Goal: Information Seeking & Learning: Find specific fact

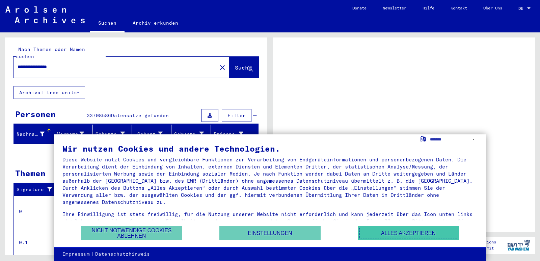
click at [394, 230] on button "Alles akzeptieren" at bounding box center [407, 233] width 101 height 14
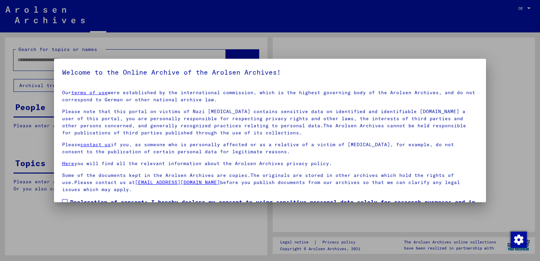
type input "**********"
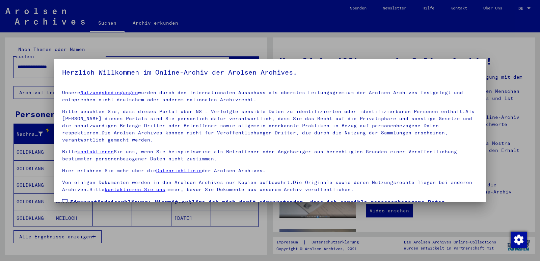
click at [512, 199] on div at bounding box center [270, 130] width 540 height 261
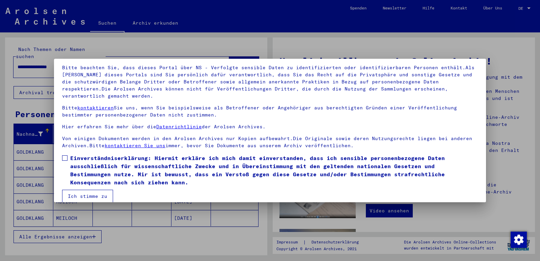
scroll to position [52, 0]
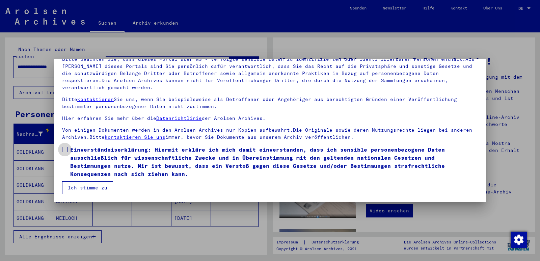
click at [65, 149] on span at bounding box center [64, 149] width 5 height 5
click at [83, 192] on button "Ich stimme zu" at bounding box center [87, 187] width 51 height 13
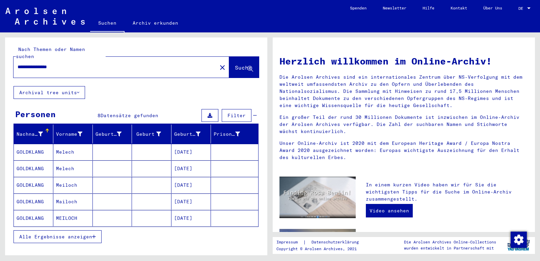
click at [28, 162] on mat-cell "GOLDKLANG" at bounding box center [33, 168] width 39 height 16
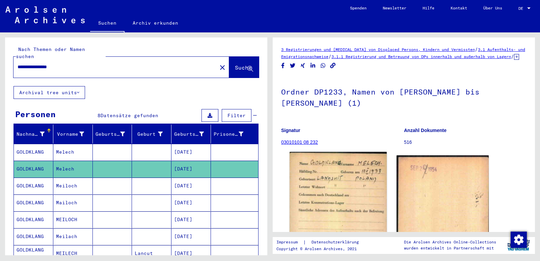
scroll to position [34, 0]
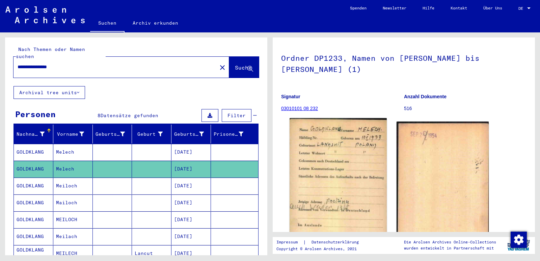
click at [336, 192] on img at bounding box center [337, 187] width 97 height 139
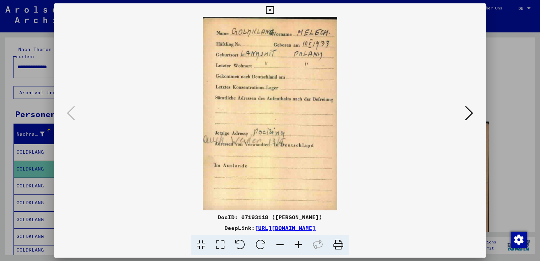
click at [466, 112] on icon at bounding box center [469, 113] width 8 height 16
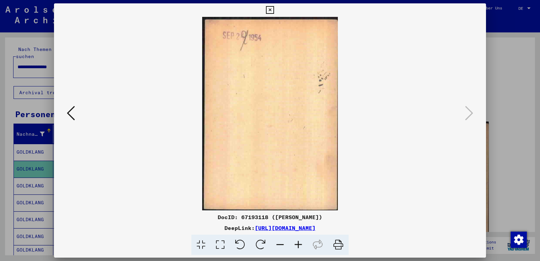
click at [495, 126] on div at bounding box center [270, 130] width 540 height 261
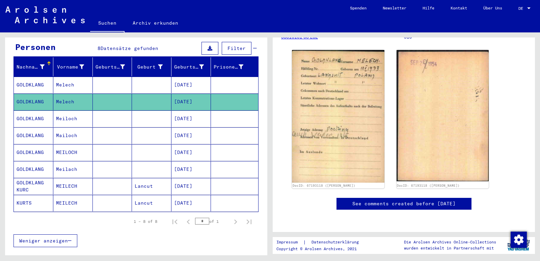
scroll to position [67, 0]
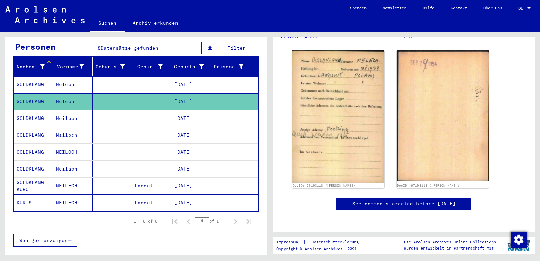
click at [63, 178] on mat-cell "MEILECH" at bounding box center [72, 185] width 39 height 17
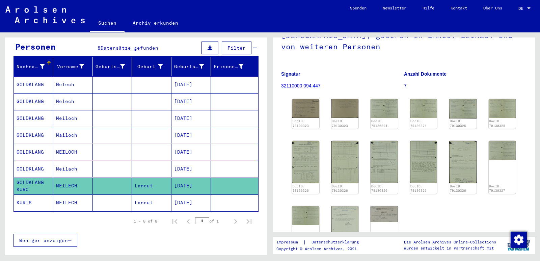
scroll to position [34, 0]
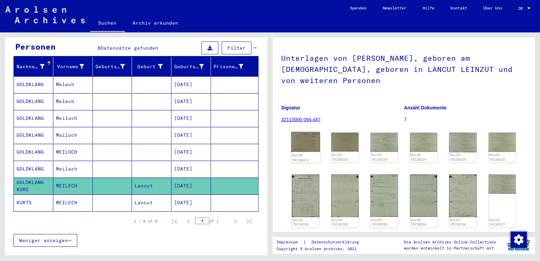
click at [302, 152] on img at bounding box center [305, 142] width 29 height 20
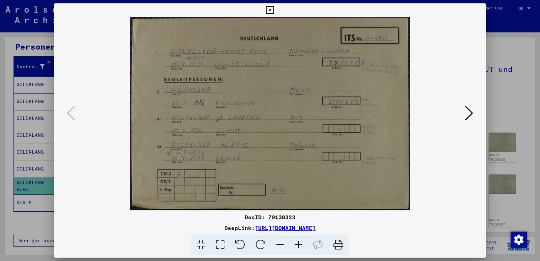
click at [468, 114] on icon at bounding box center [469, 113] width 8 height 16
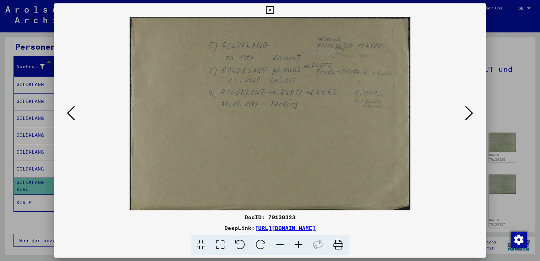
click at [467, 115] on icon at bounding box center [469, 113] width 8 height 16
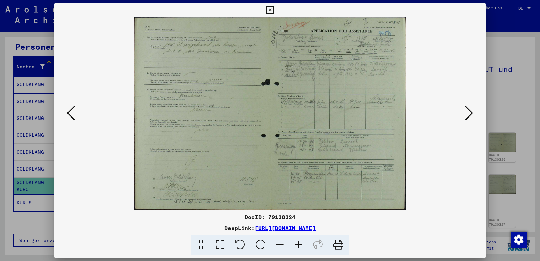
click at [467, 115] on icon at bounding box center [469, 113] width 8 height 16
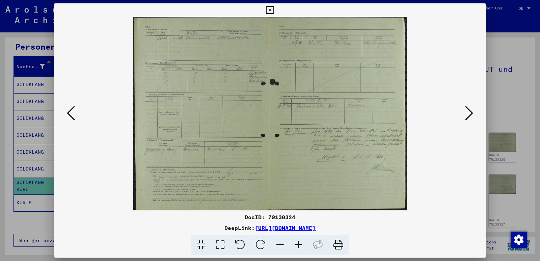
click at [467, 115] on icon at bounding box center [469, 113] width 8 height 16
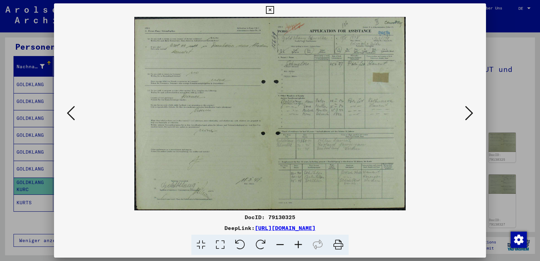
click at [467, 115] on icon at bounding box center [469, 113] width 8 height 16
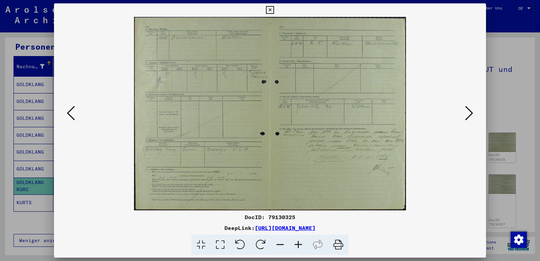
click at [467, 115] on icon at bounding box center [469, 113] width 8 height 16
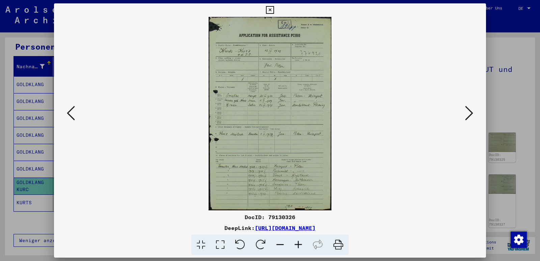
click at [467, 115] on icon at bounding box center [469, 113] width 8 height 16
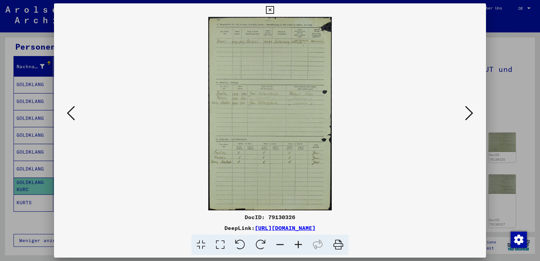
click at [467, 115] on icon at bounding box center [469, 113] width 8 height 16
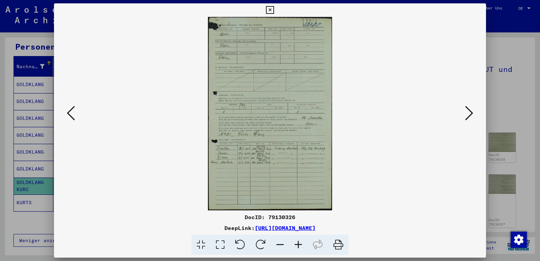
click at [467, 115] on icon at bounding box center [469, 113] width 8 height 16
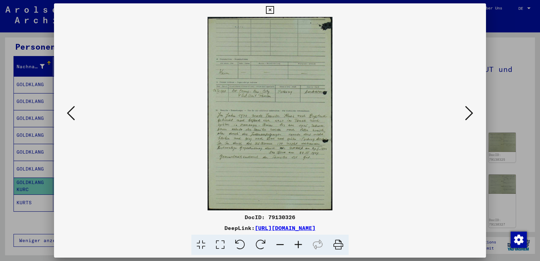
click at [467, 115] on icon at bounding box center [469, 113] width 8 height 16
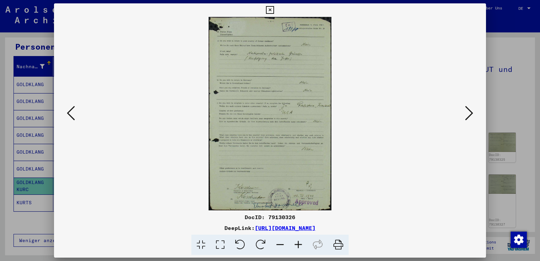
click at [467, 115] on icon at bounding box center [469, 113] width 8 height 16
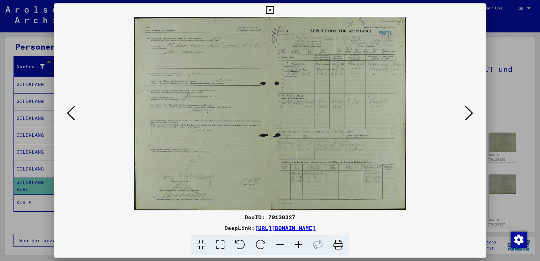
click at [467, 115] on icon at bounding box center [469, 113] width 8 height 16
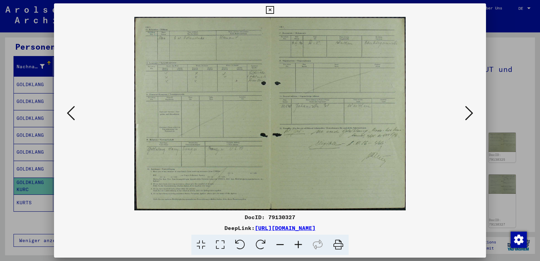
click at [467, 115] on icon at bounding box center [469, 113] width 8 height 16
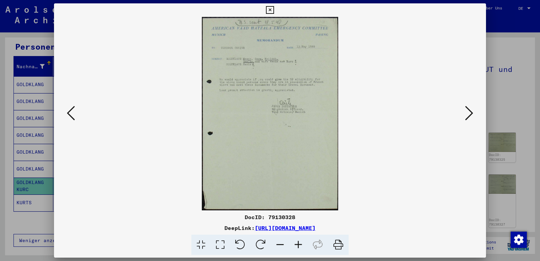
click at [467, 115] on icon at bounding box center [469, 113] width 8 height 16
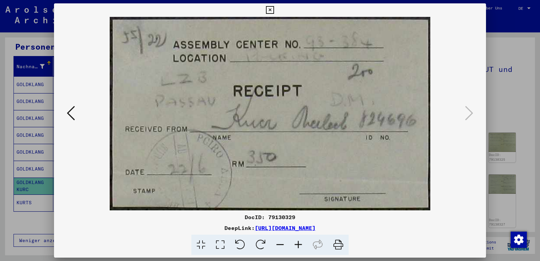
click at [500, 78] on div at bounding box center [270, 130] width 540 height 261
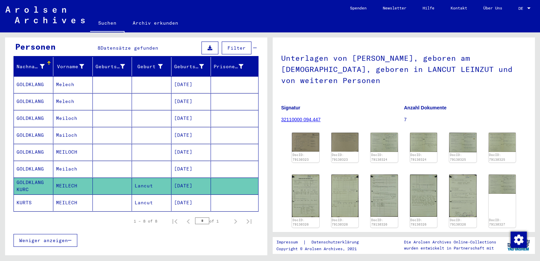
click at [21, 194] on mat-cell "KURTS" at bounding box center [33, 202] width 39 height 17
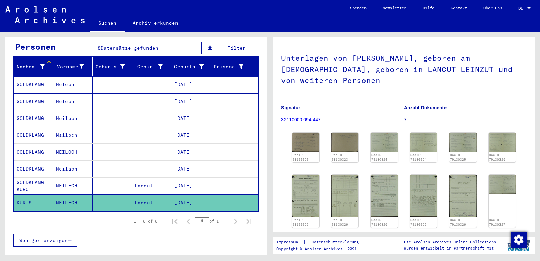
click at [21, 194] on mat-cell "KURTS" at bounding box center [33, 202] width 39 height 17
click at [29, 179] on mat-cell "GOLDKLANG KURC" at bounding box center [33, 185] width 39 height 17
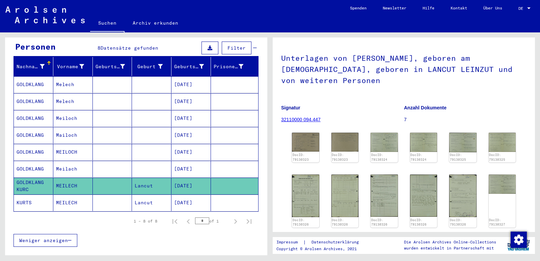
click at [29, 179] on mat-cell "GOLDKLANG KURC" at bounding box center [33, 185] width 39 height 17
click at [24, 195] on mat-cell "KURTS" at bounding box center [33, 202] width 39 height 17
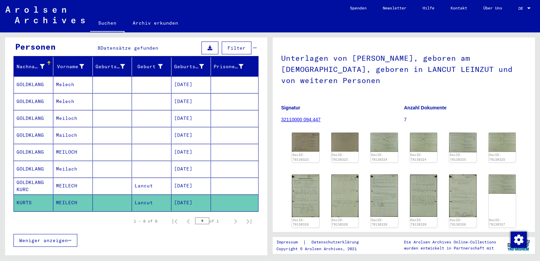
click at [24, 195] on mat-cell "KURTS" at bounding box center [33, 202] width 39 height 17
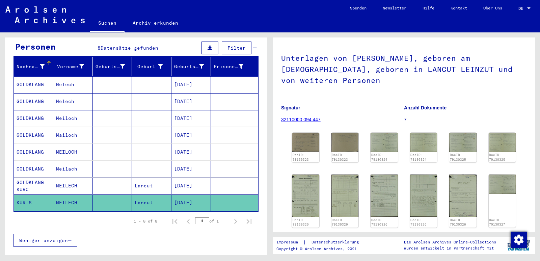
click at [29, 162] on mat-cell "GOLDKLANG" at bounding box center [33, 169] width 39 height 17
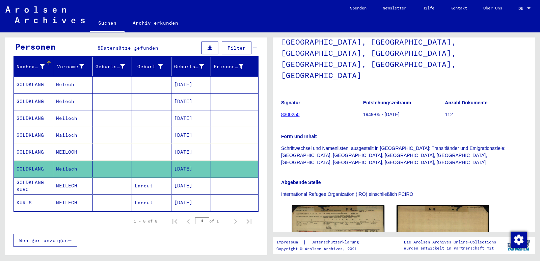
scroll to position [67, 0]
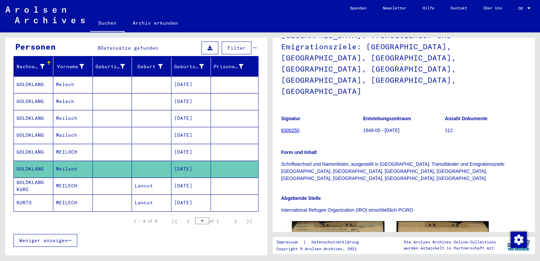
click at [28, 145] on mat-cell "GOLDKLANG" at bounding box center [33, 152] width 39 height 17
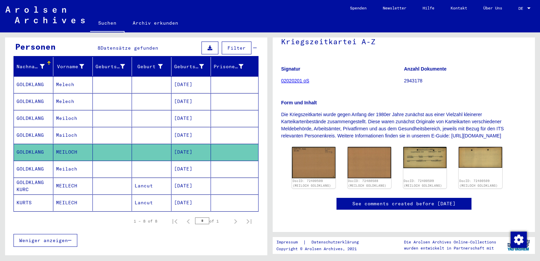
scroll to position [135, 0]
click at [308, 146] on img at bounding box center [314, 162] width 46 height 33
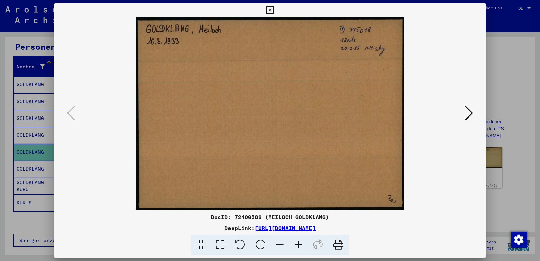
click at [470, 109] on icon at bounding box center [469, 113] width 8 height 16
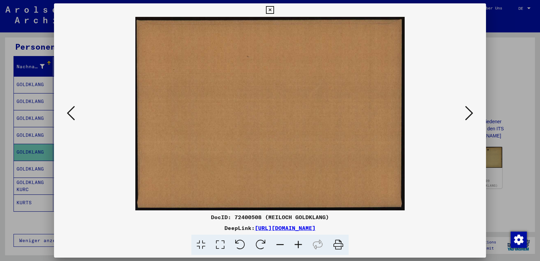
click at [470, 109] on icon at bounding box center [469, 113] width 8 height 16
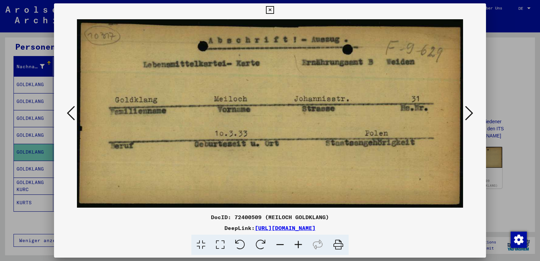
click at [470, 109] on icon at bounding box center [469, 113] width 8 height 16
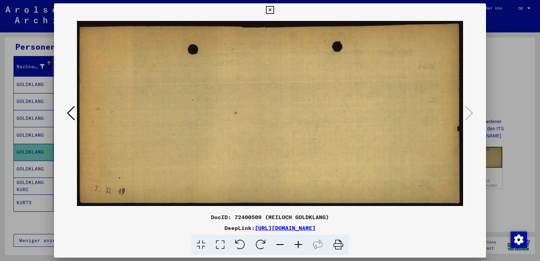
click at [269, 9] on icon at bounding box center [270, 10] width 8 height 8
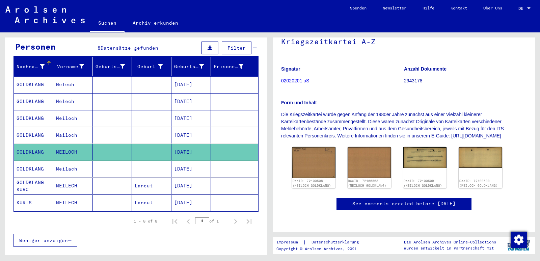
click at [25, 130] on mat-cell "GOLDKLANG" at bounding box center [33, 135] width 39 height 17
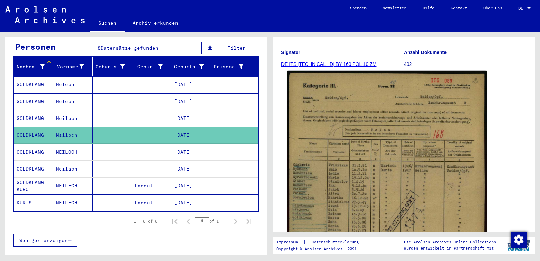
scroll to position [101, 0]
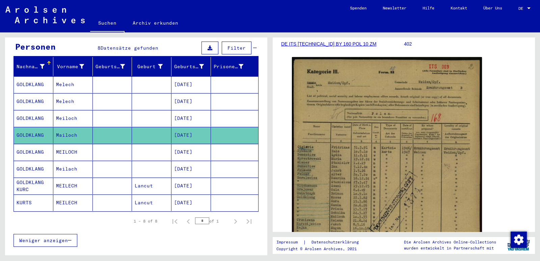
click at [29, 96] on mat-cell "GOLDKLANG" at bounding box center [33, 101] width 39 height 17
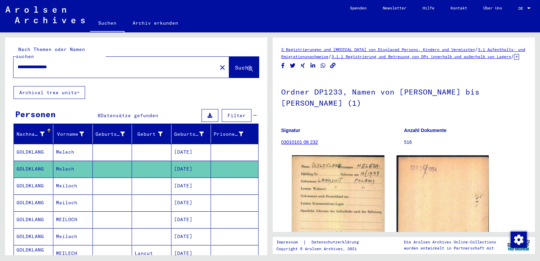
click at [218, 63] on mat-icon "close" at bounding box center [222, 67] width 8 height 8
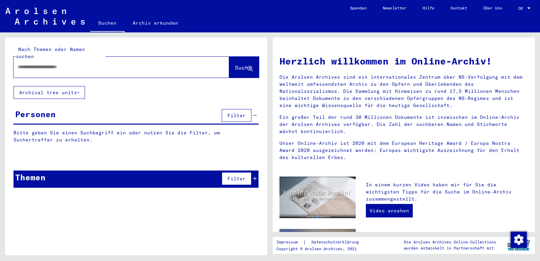
click at [44, 63] on input "text" at bounding box center [113, 66] width 191 height 7
type input "**********"
click at [235, 64] on span "Suche" at bounding box center [243, 67] width 17 height 7
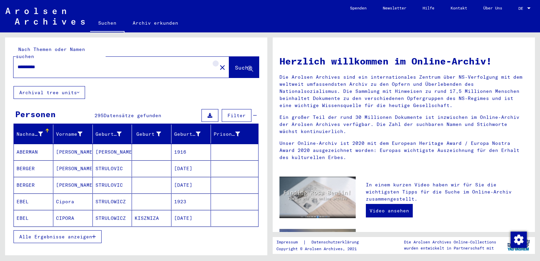
click at [218, 63] on mat-icon "close" at bounding box center [222, 67] width 8 height 8
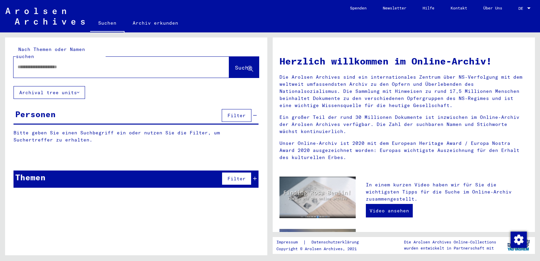
type input "**********"
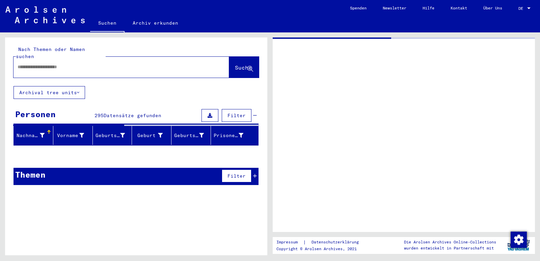
type input "**********"
